Goal: Check status: Check status

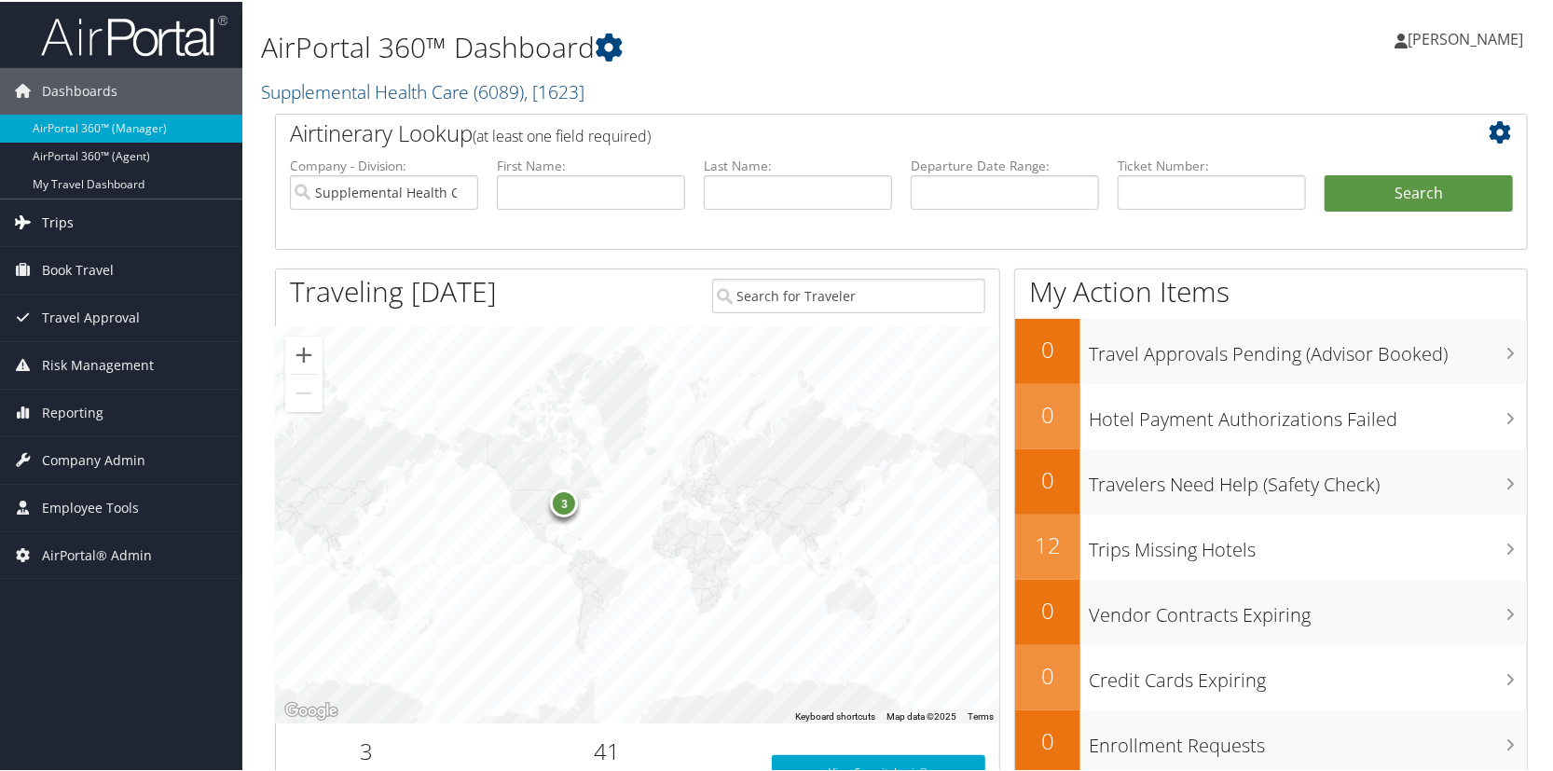
click at [82, 221] on link "Trips" at bounding box center [121, 221] width 242 height 47
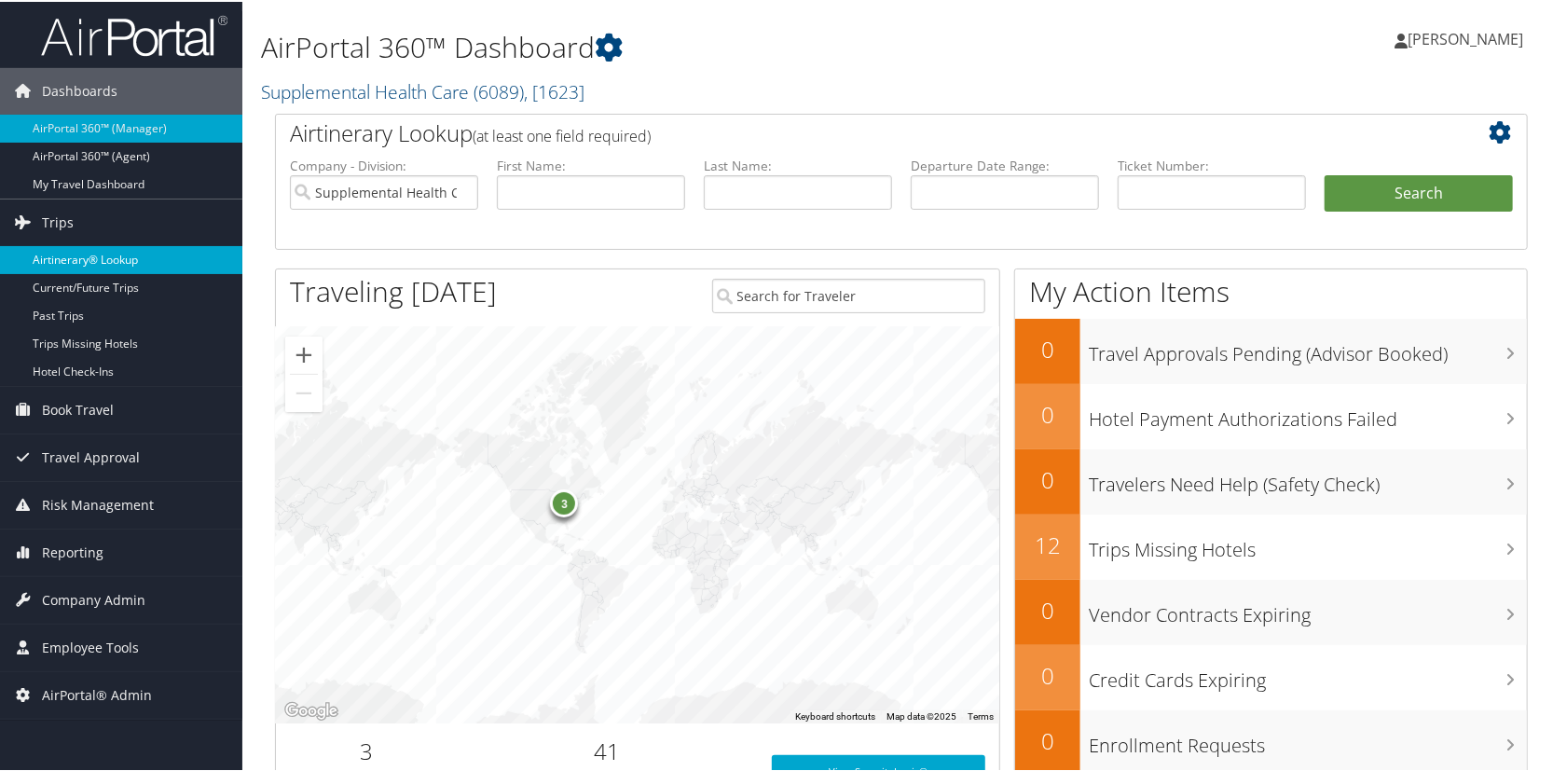
click at [77, 245] on link "Airtinerary® Lookup" at bounding box center [121, 258] width 242 height 28
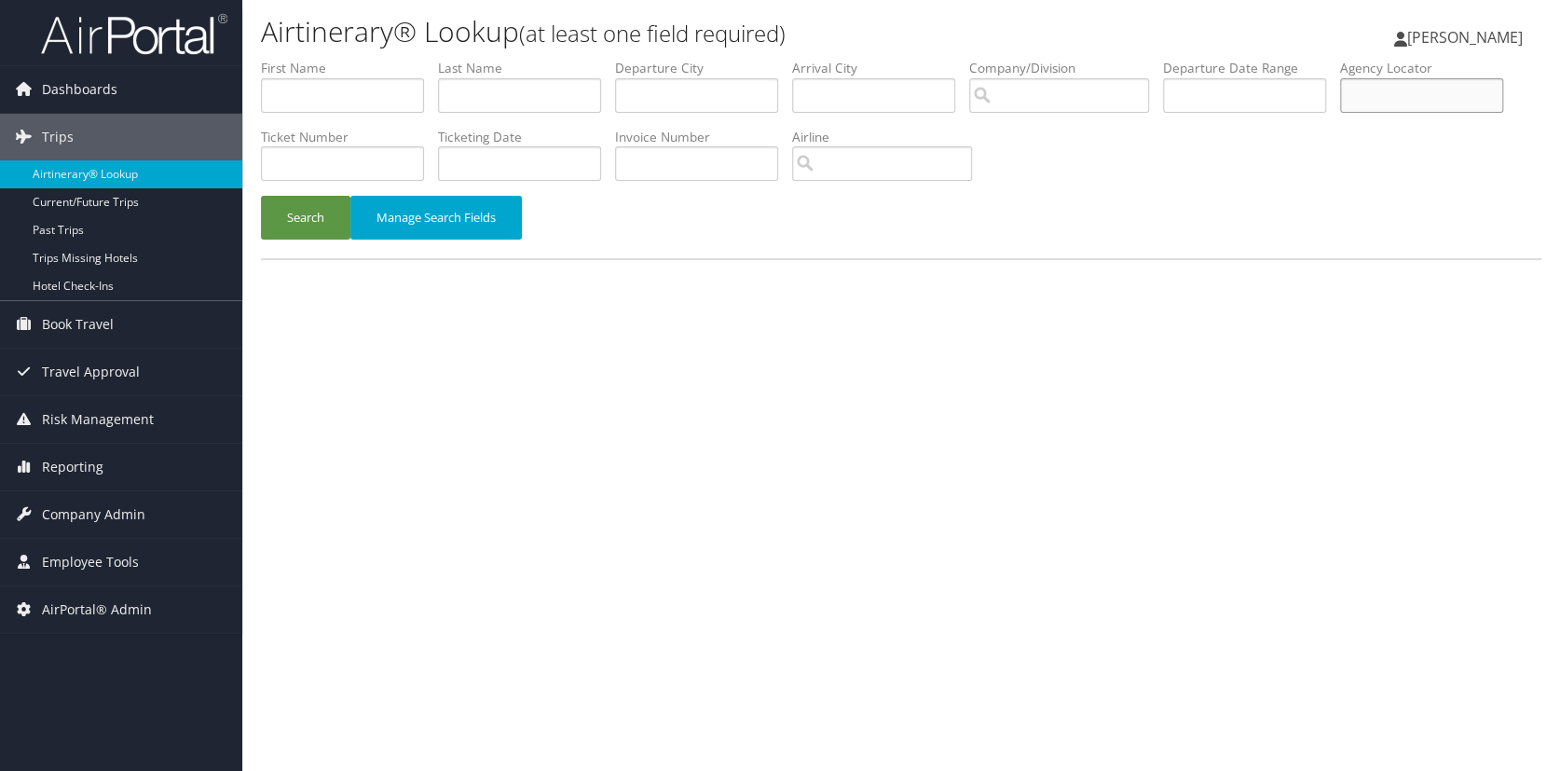
click at [1427, 93] on input "text" at bounding box center [1421, 95] width 163 height 34
paste input "D6CJLY"
type input "D6CJLY"
click at [296, 222] on button "Search" at bounding box center [305, 218] width 89 height 44
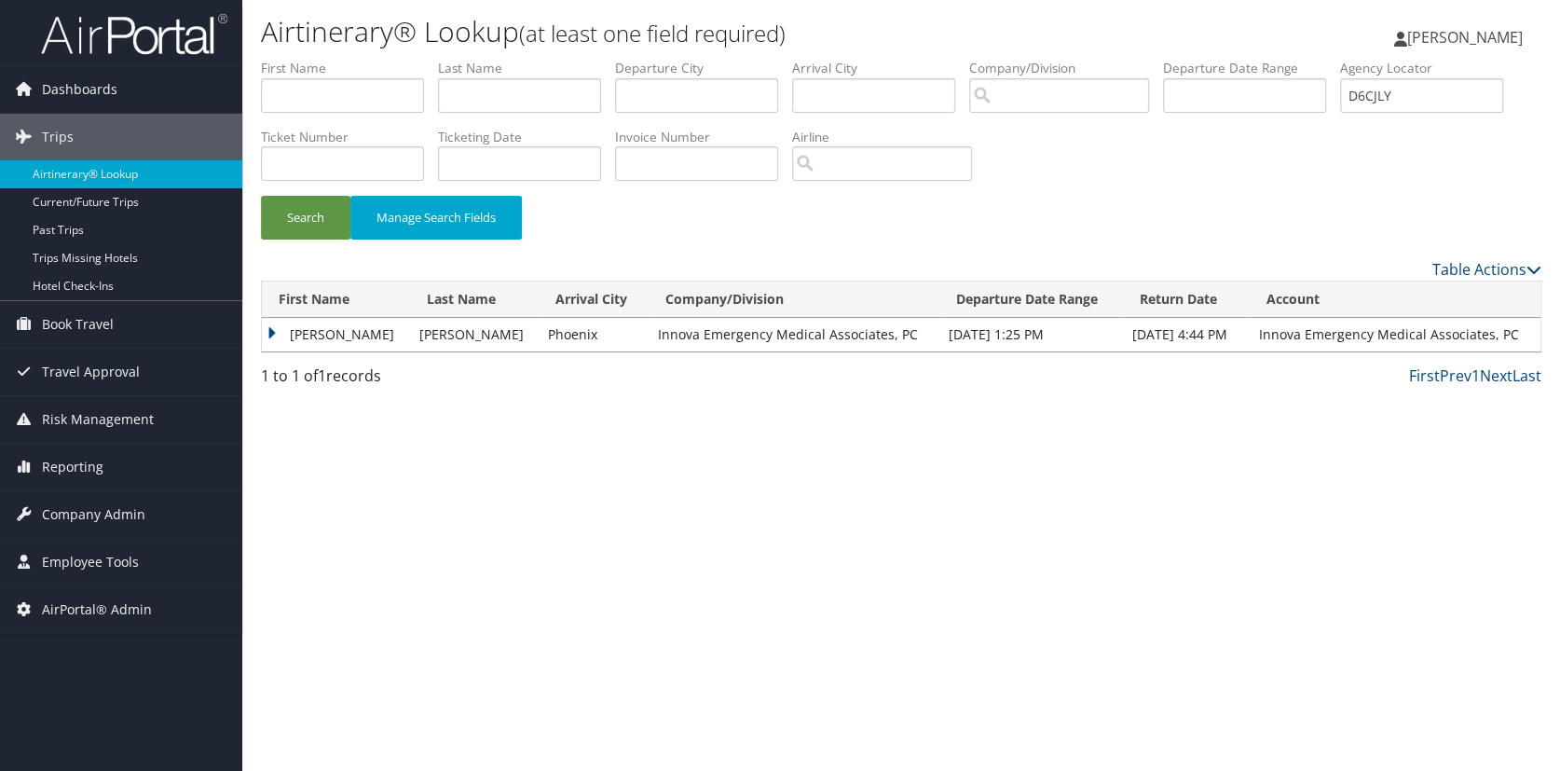
drag, startPoint x: 282, startPoint y: 332, endPoint x: 274, endPoint y: 343, distance: 14.0
click at [282, 331] on td "THAYER STARR" at bounding box center [336, 335] width 148 height 34
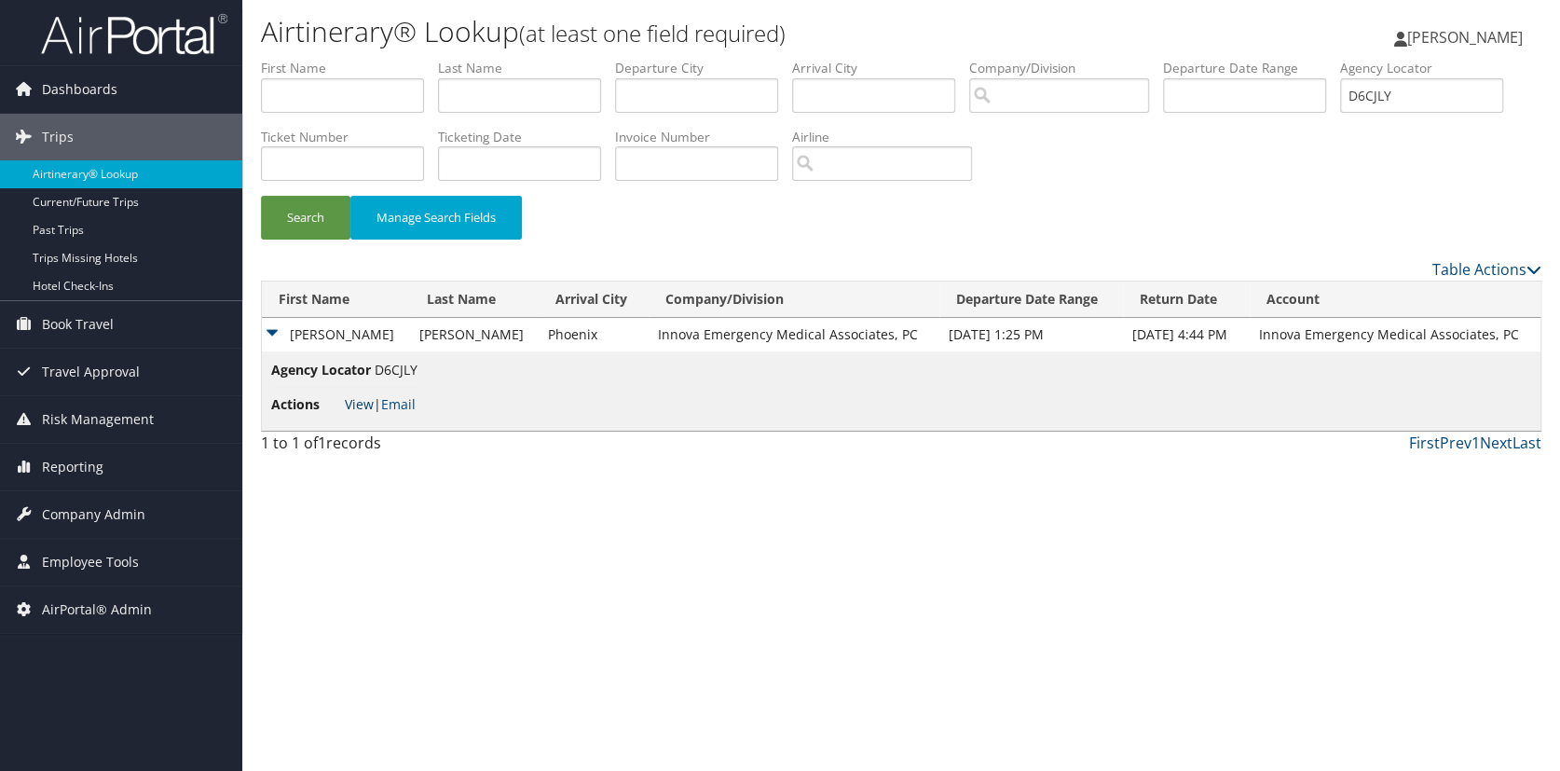
click at [360, 401] on link "View" at bounding box center [359, 404] width 29 height 18
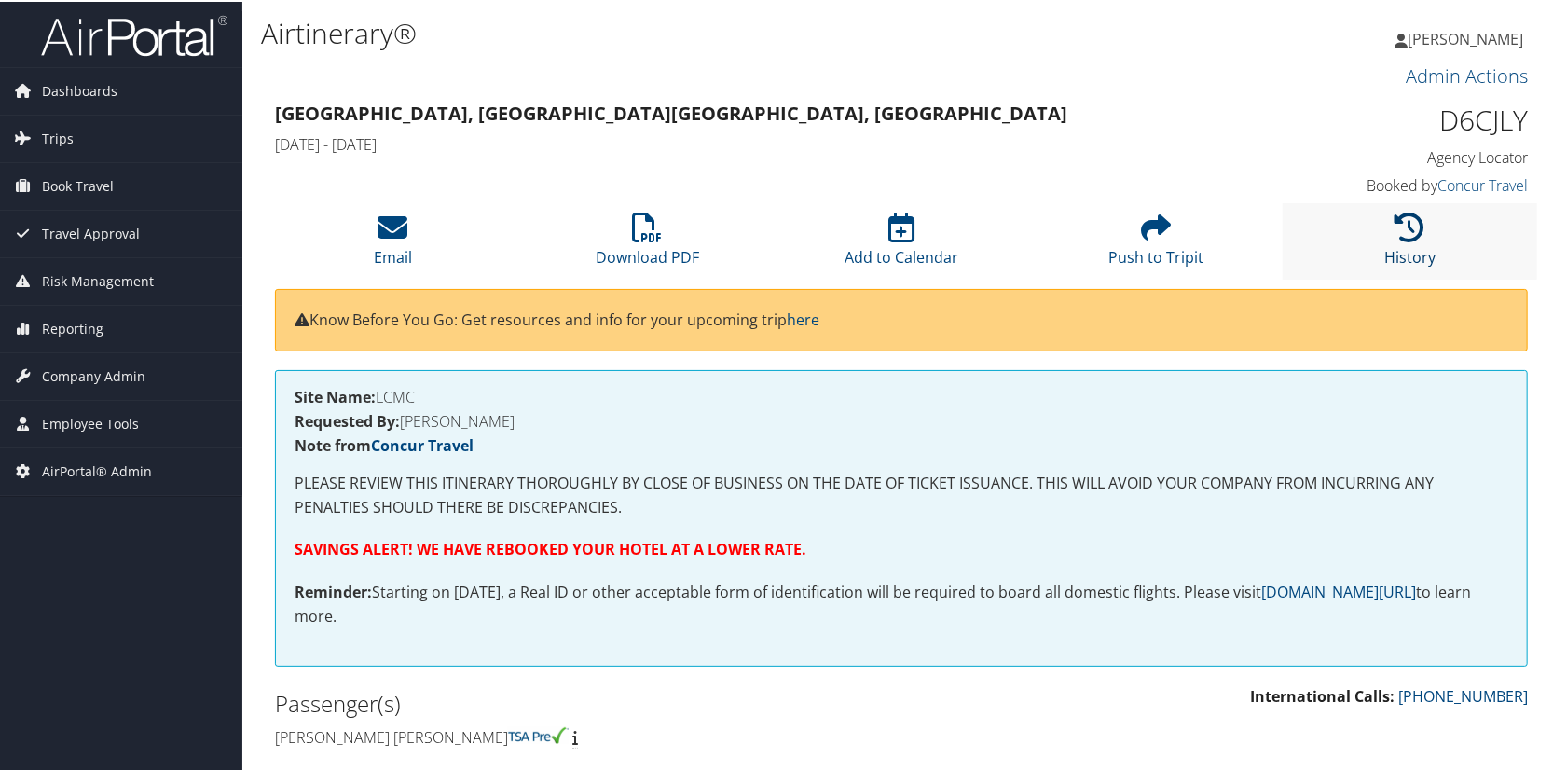
click at [1412, 254] on link "History" at bounding box center [1409, 243] width 51 height 45
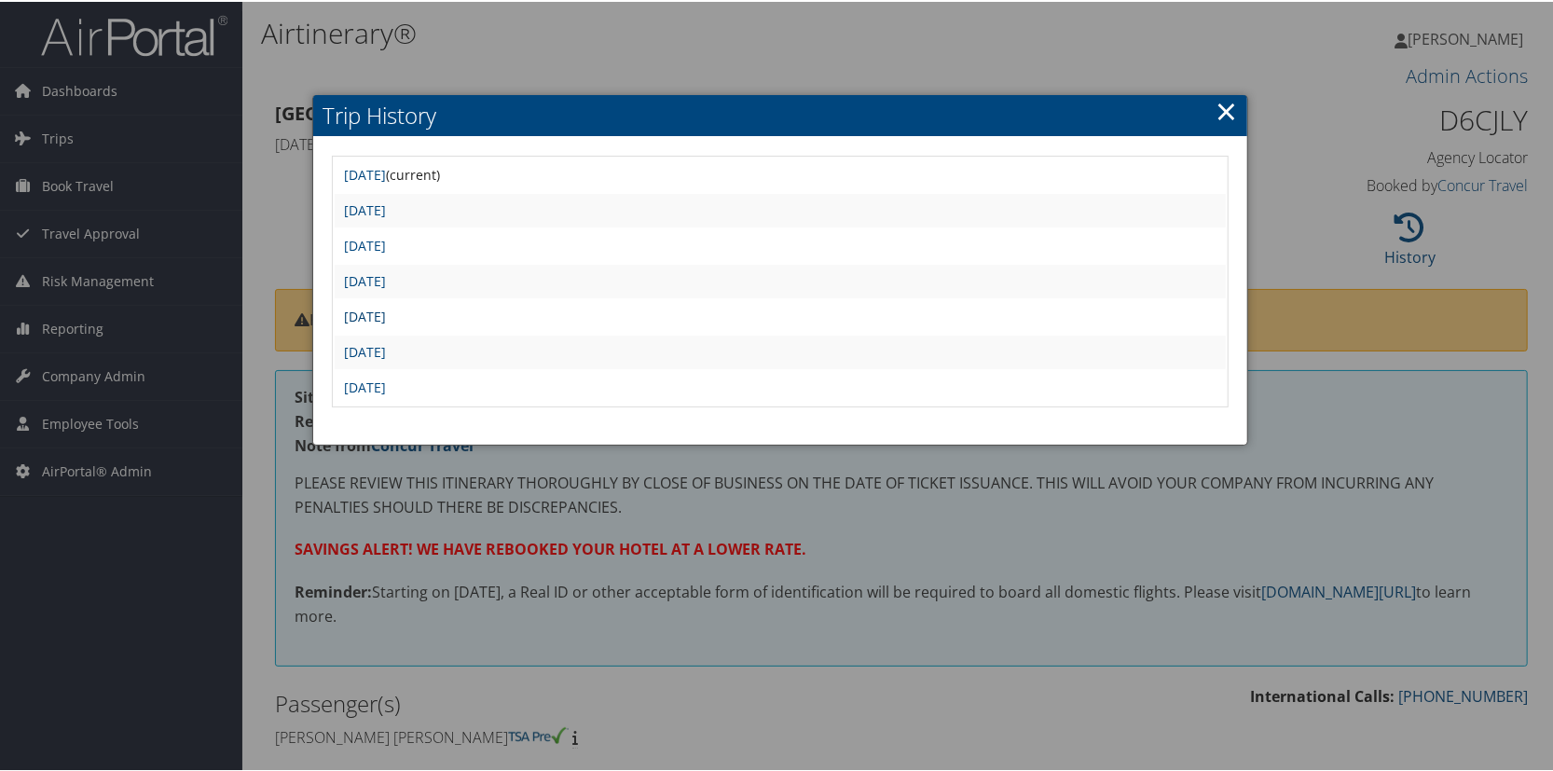
click at [386, 314] on link "Sun Aug 24 20:01:07 MDT 2025" at bounding box center [365, 315] width 42 height 18
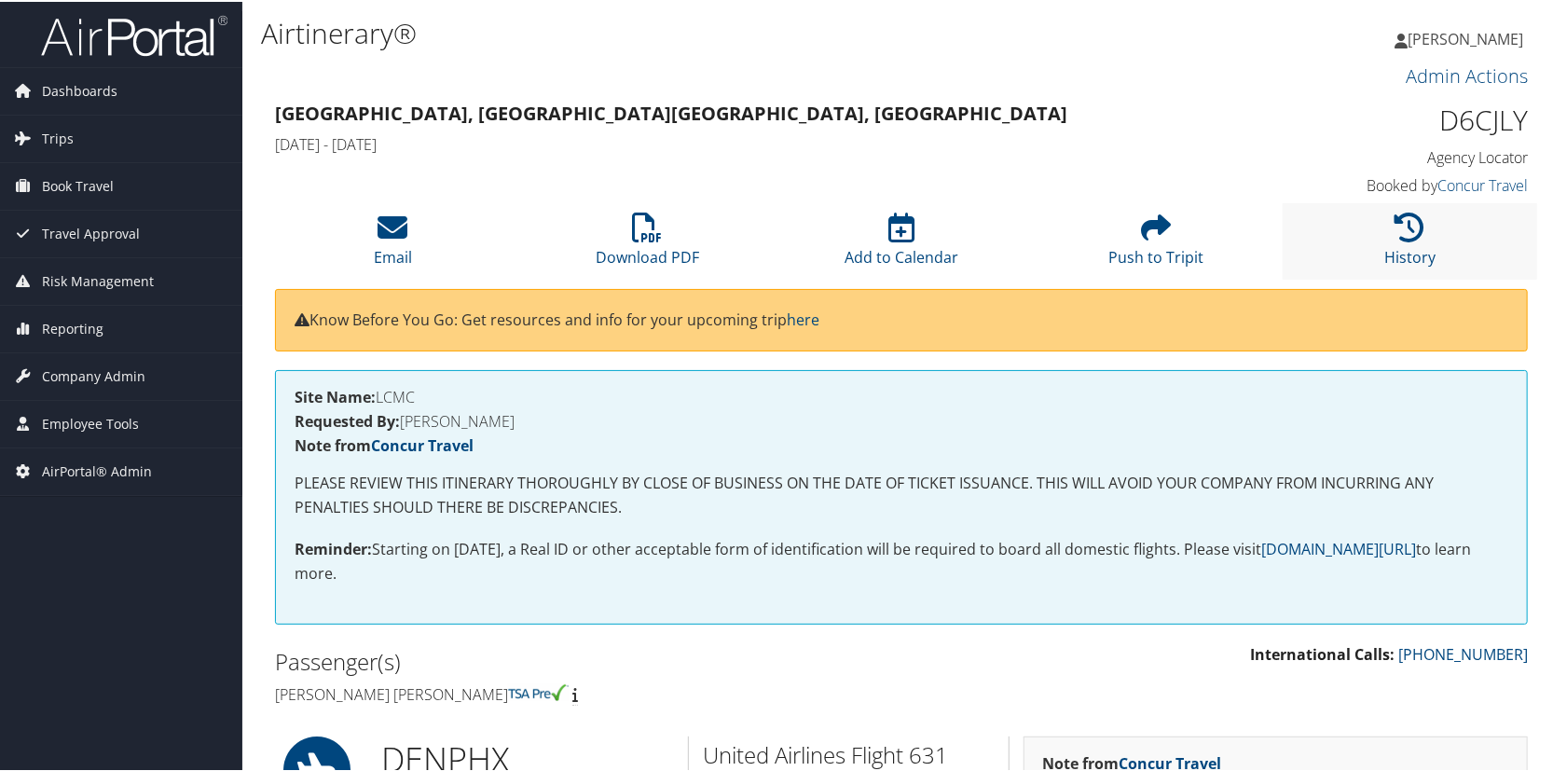
click at [1396, 242] on li "History" at bounding box center [1410, 239] width 254 height 76
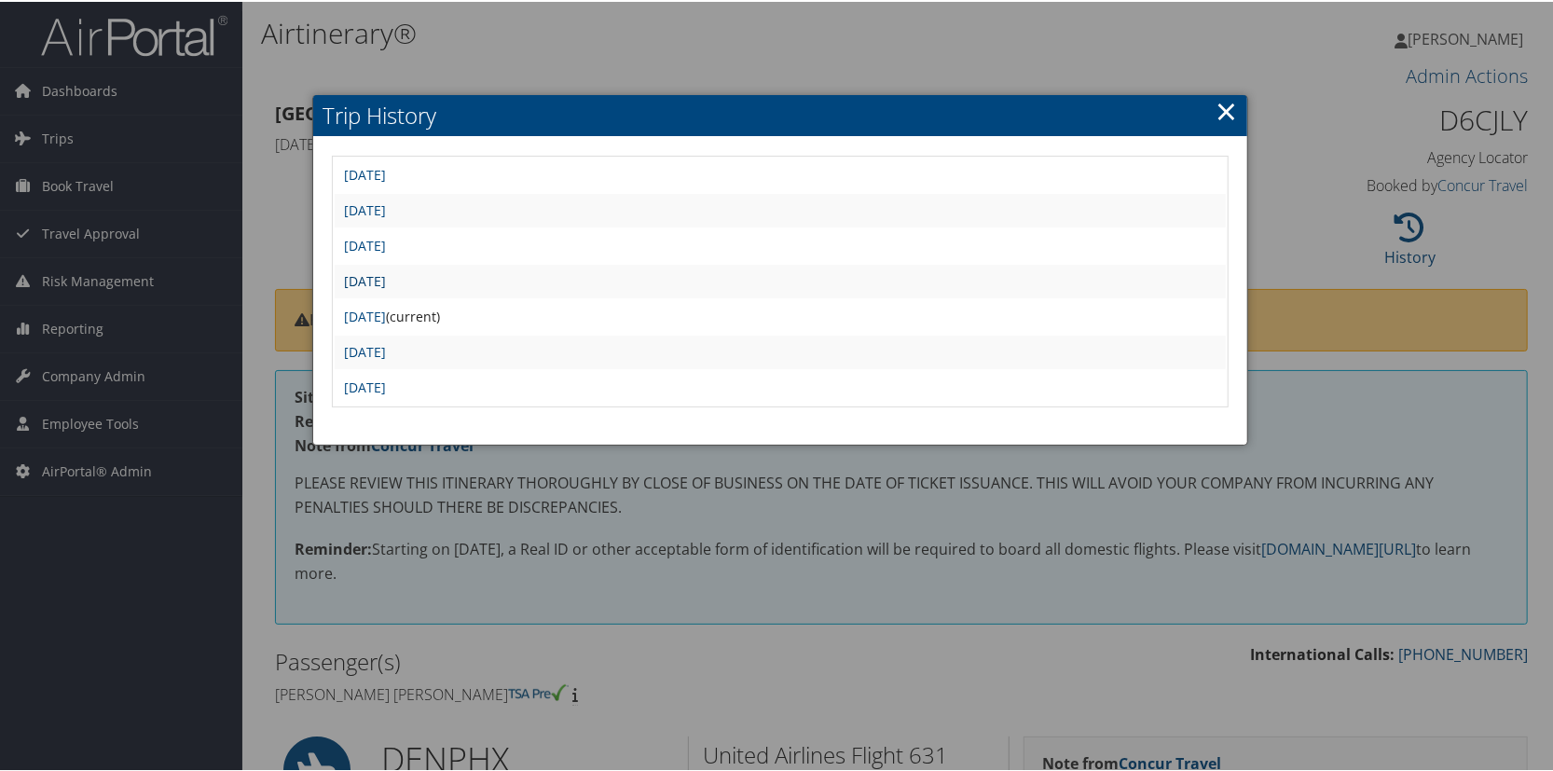
click at [386, 281] on link "[DATE]" at bounding box center [365, 279] width 42 height 18
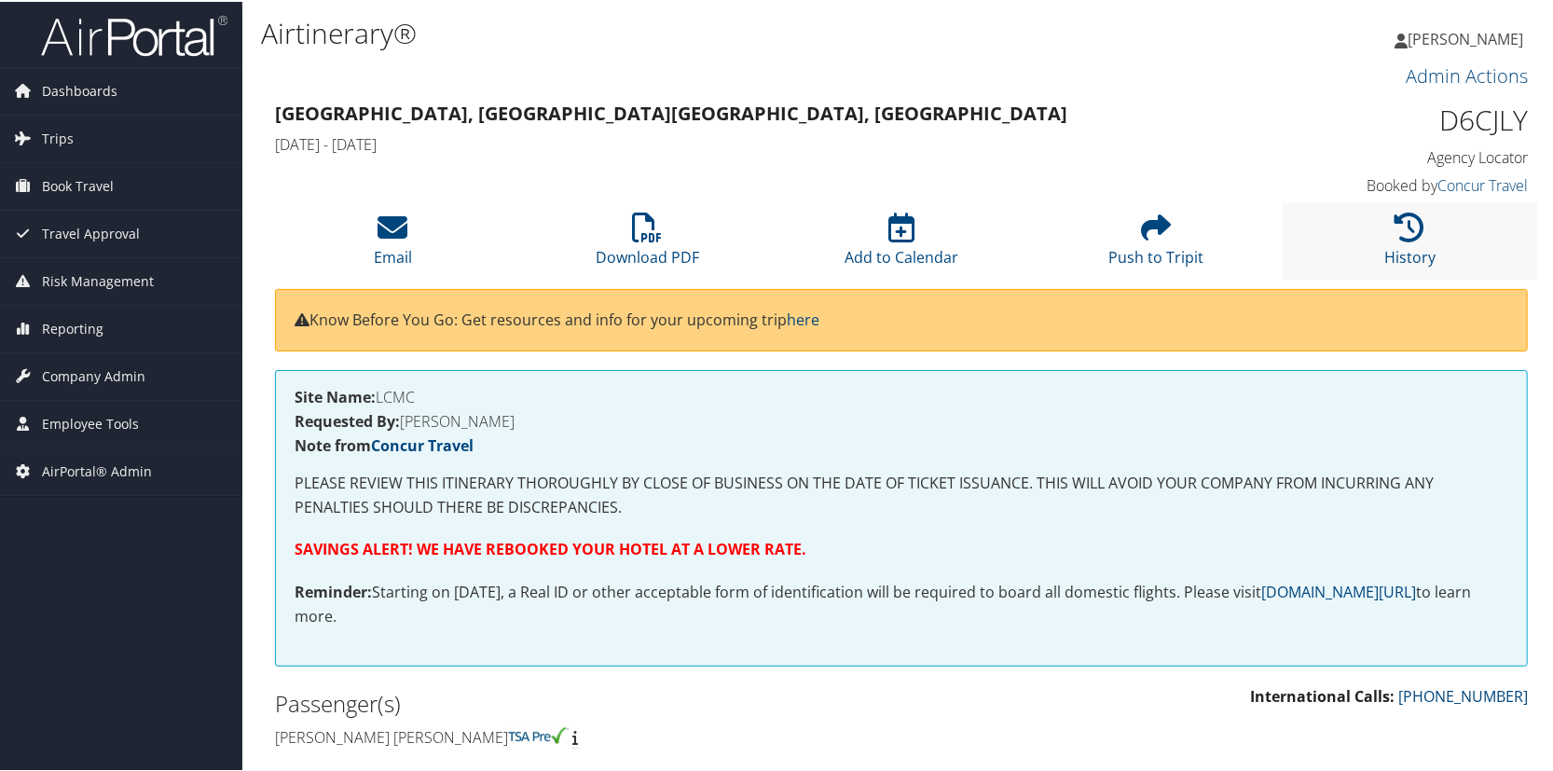
click at [1421, 231] on li "History" at bounding box center [1410, 239] width 254 height 76
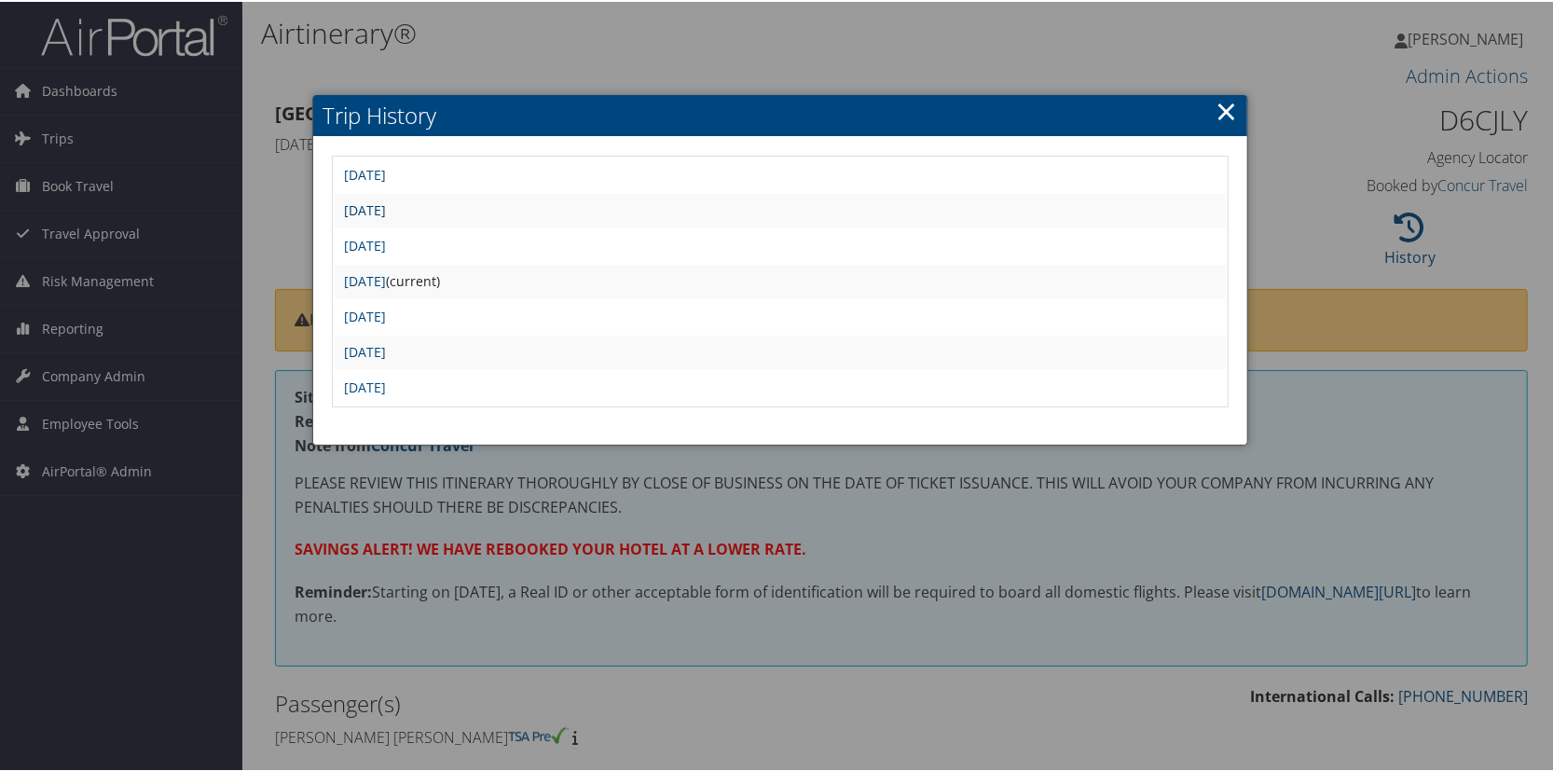
click at [386, 204] on link "Wed Sep 24 18:08:20 MDT 2025" at bounding box center [365, 208] width 42 height 18
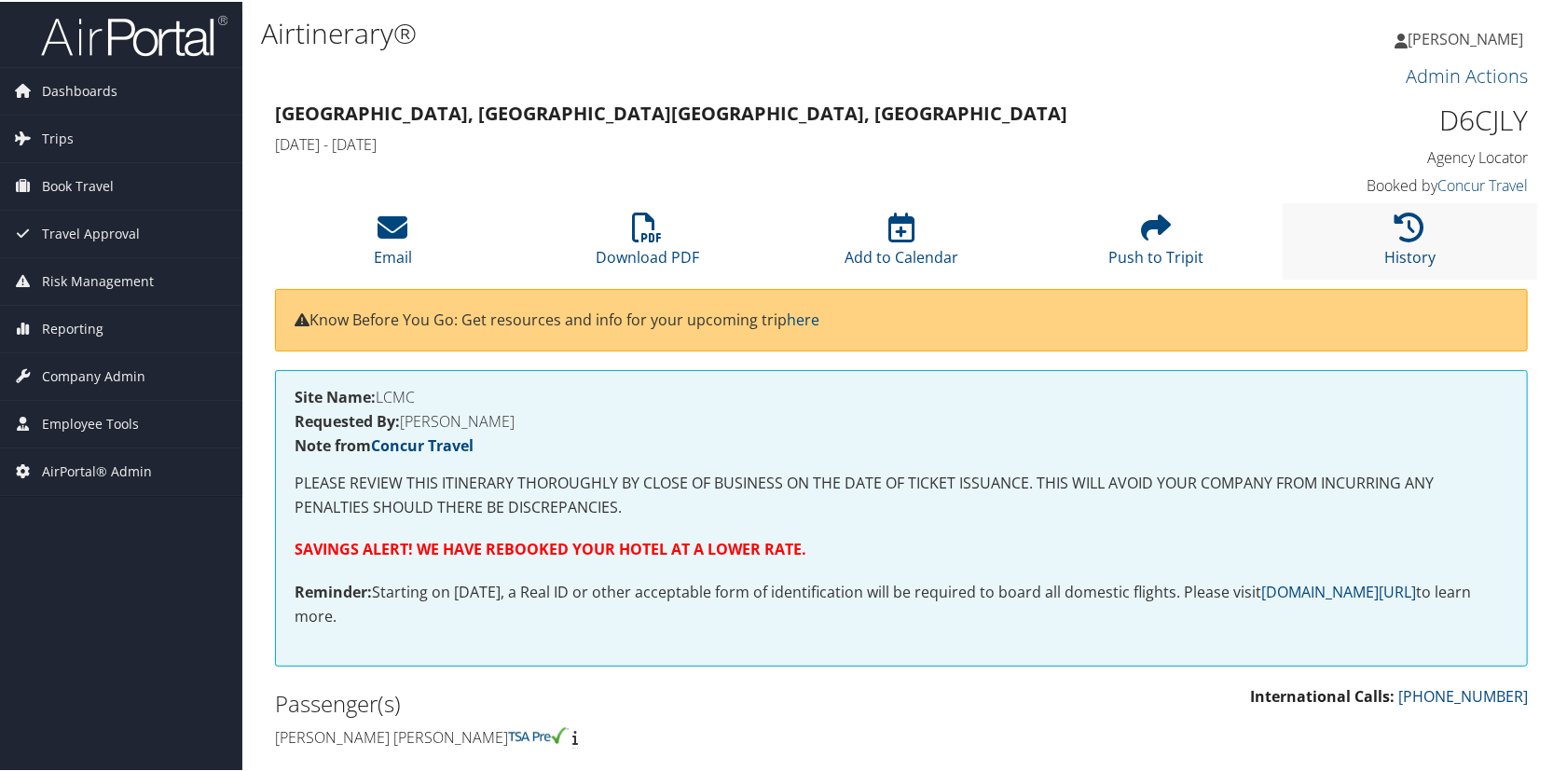
click at [1367, 226] on li "History" at bounding box center [1410, 239] width 254 height 76
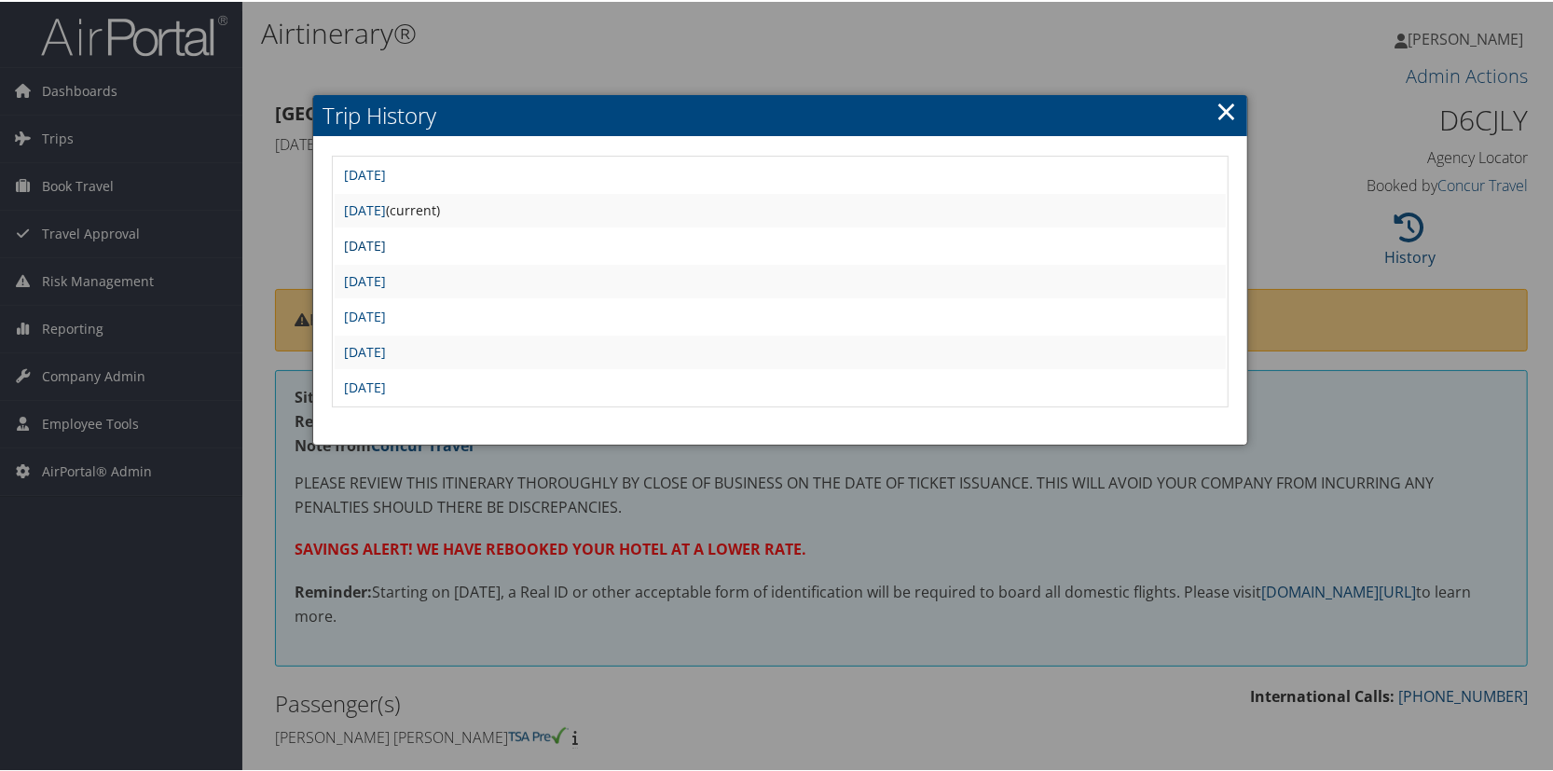
click at [386, 241] on link "Tue Sep 23 05:21:47 MDT 2025" at bounding box center [365, 244] width 42 height 18
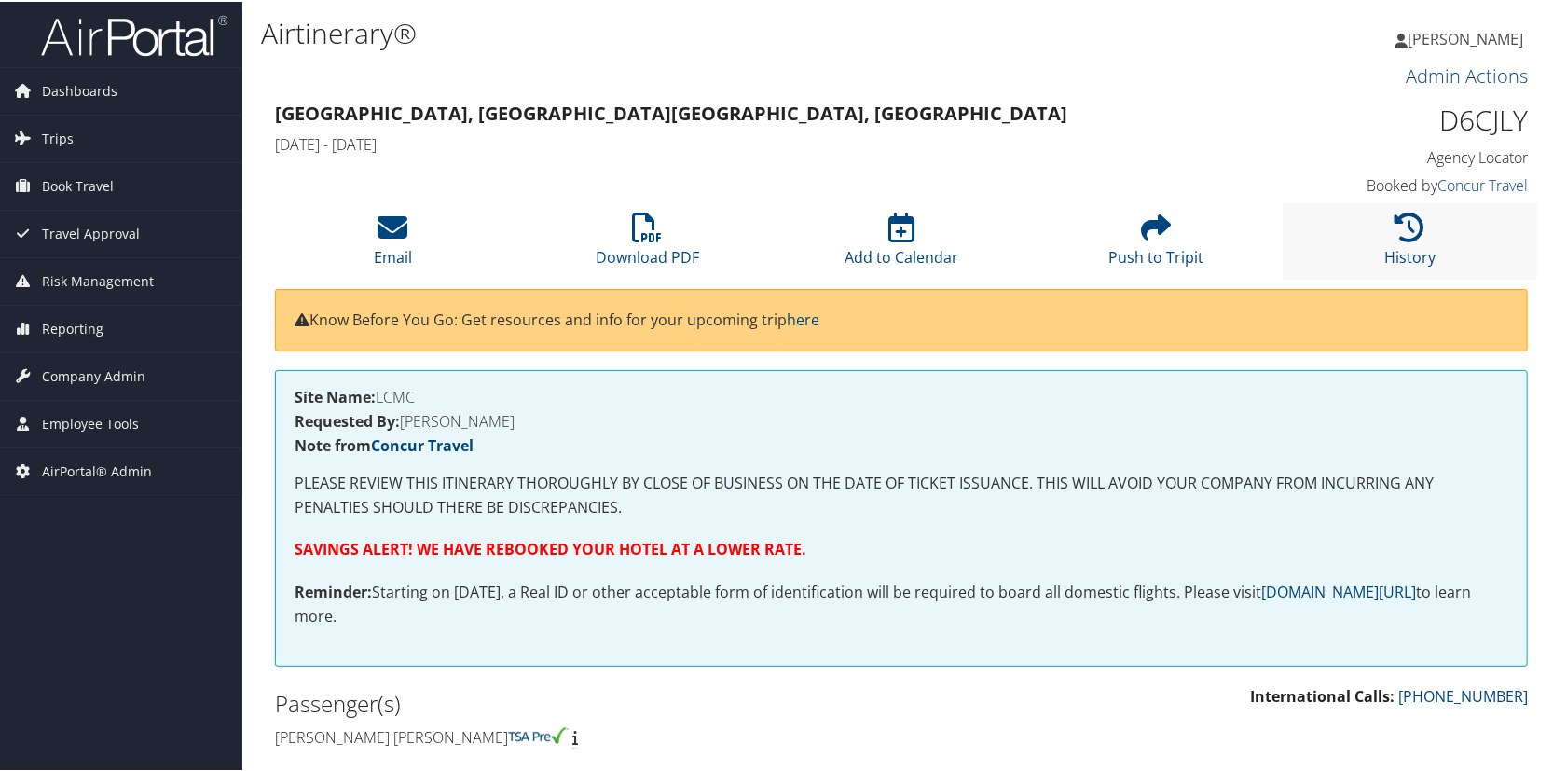
click at [1426, 215] on li "History" at bounding box center [1410, 239] width 254 height 76
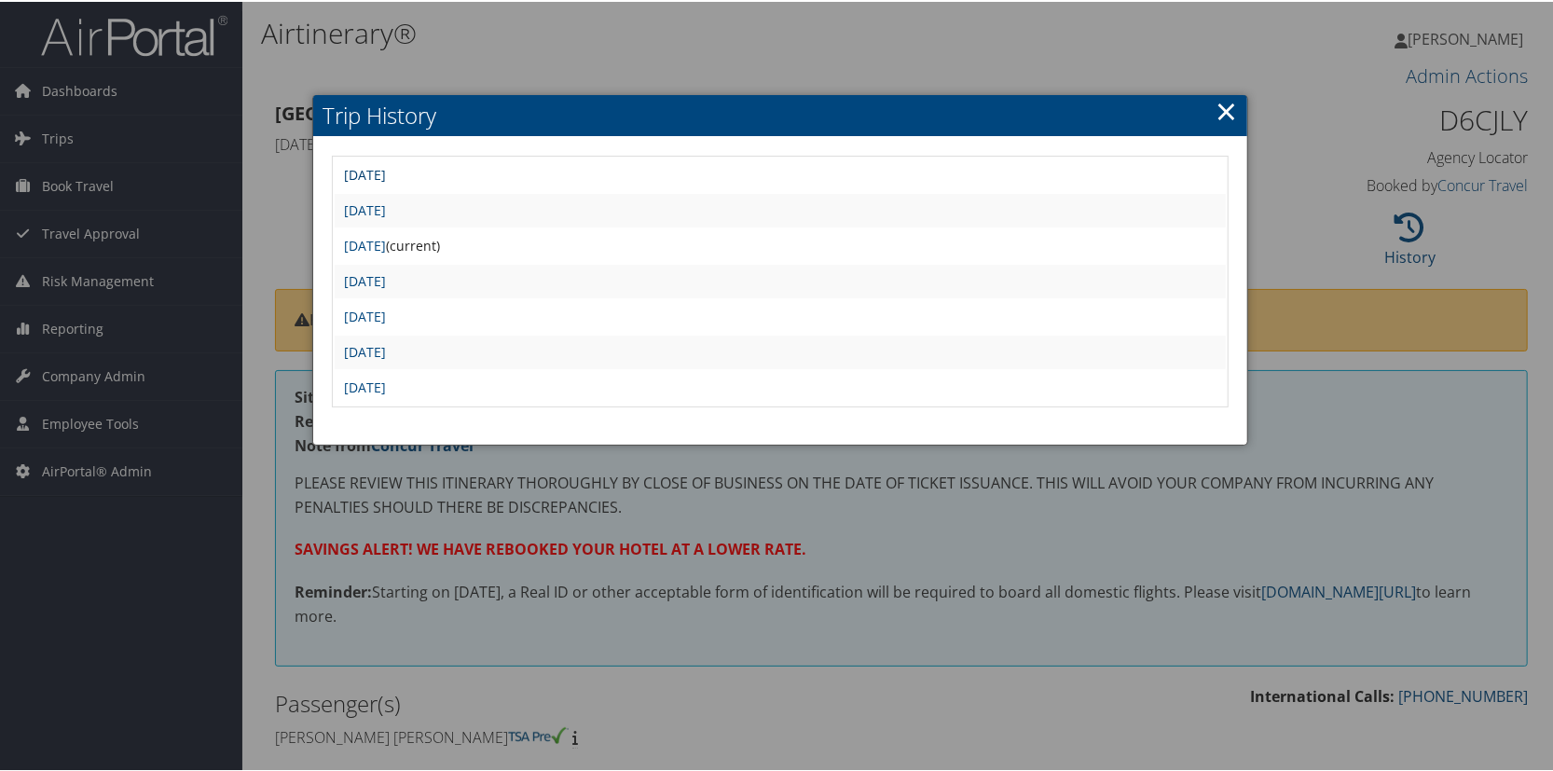
click at [386, 177] on link "[DATE]" at bounding box center [365, 173] width 42 height 18
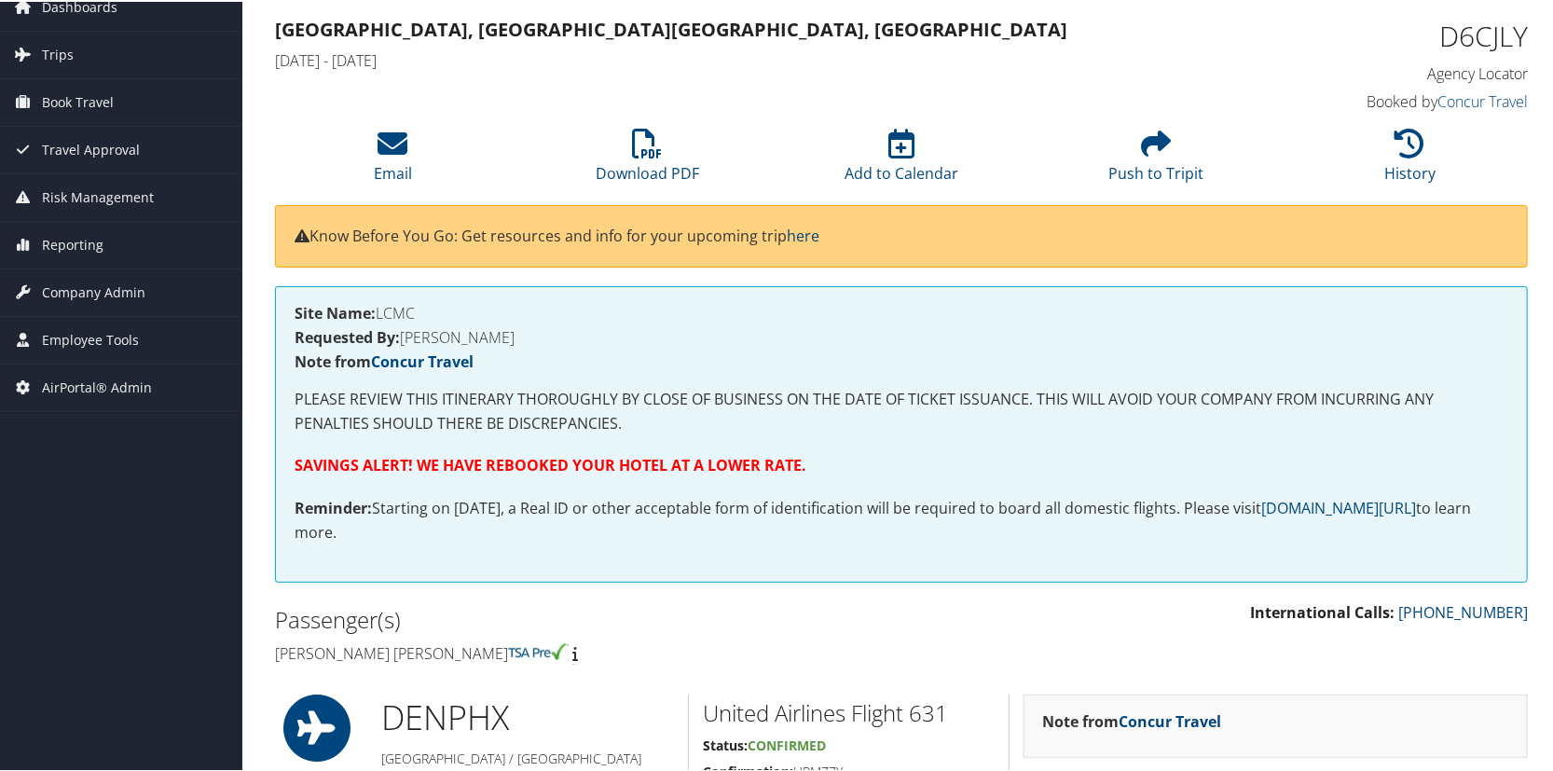
scroll to position [508, 0]
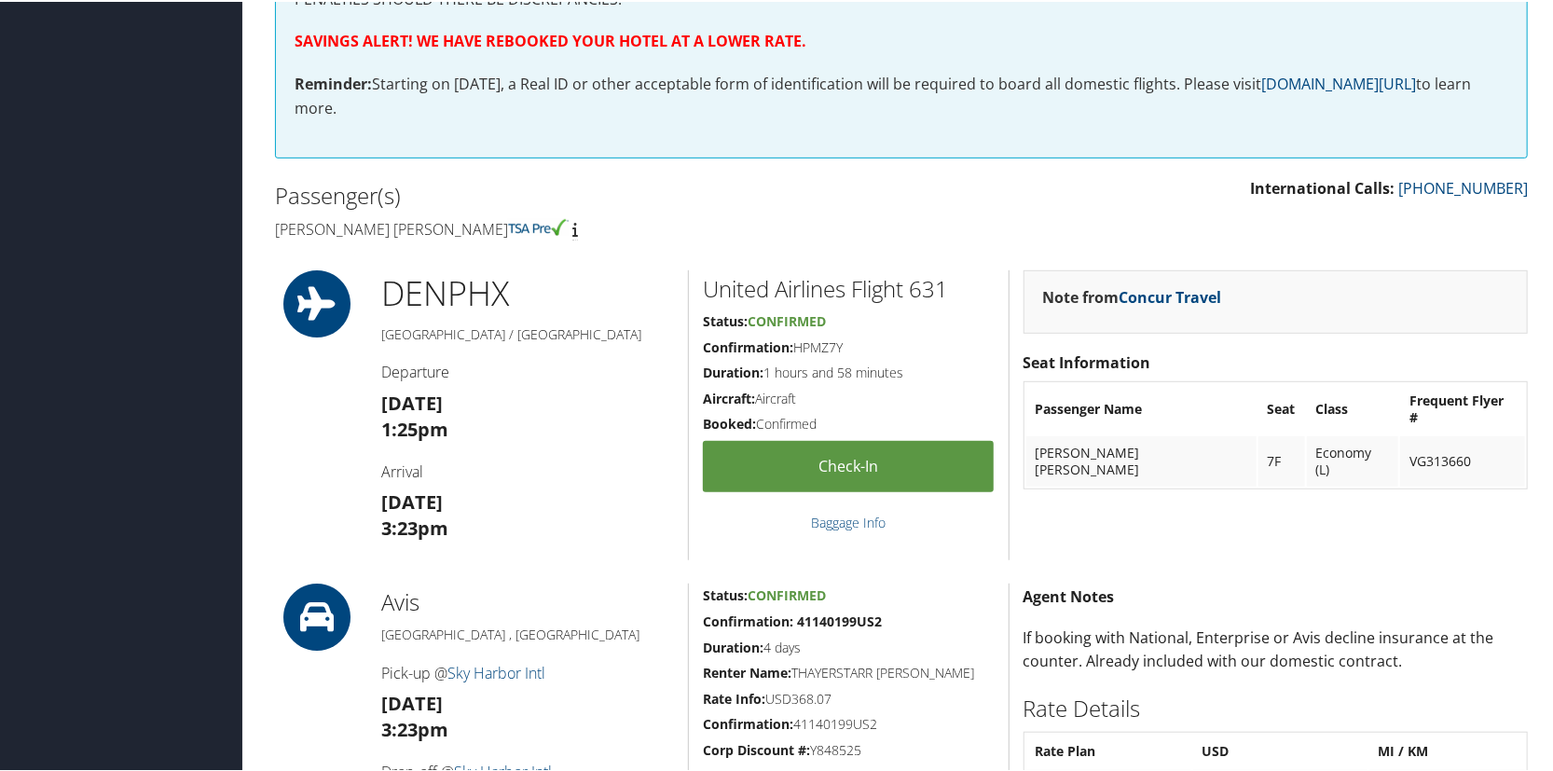
drag, startPoint x: 50, startPoint y: 126, endPoint x: 152, endPoint y: 5, distance: 158.1
